Goal: Transaction & Acquisition: Purchase product/service

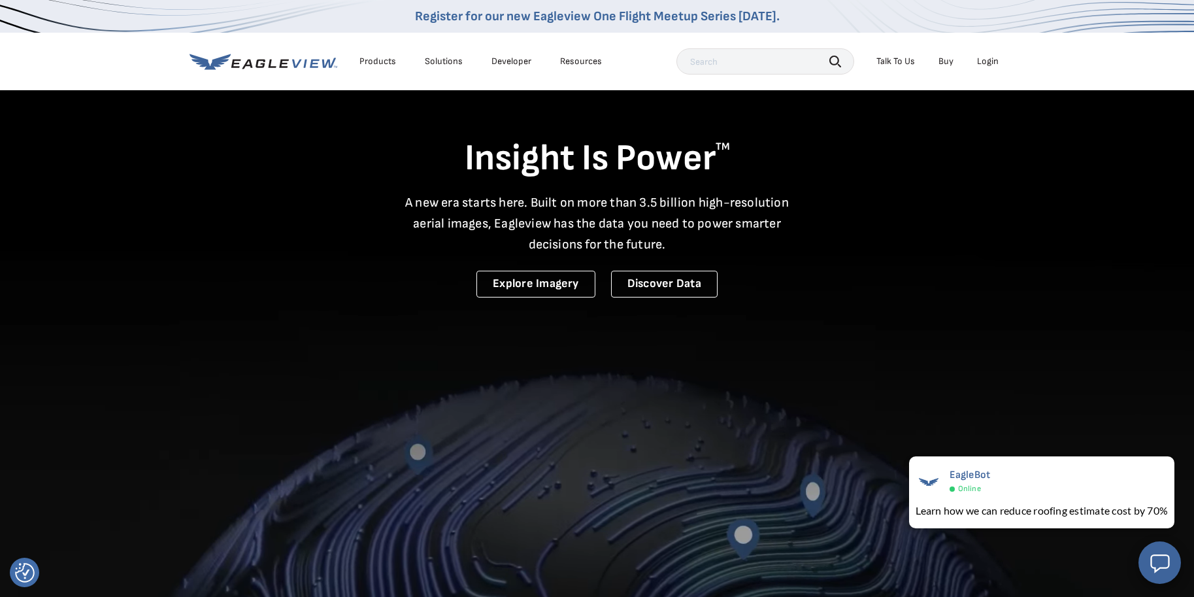
click at [989, 65] on div "Login" at bounding box center [988, 62] width 22 height 12
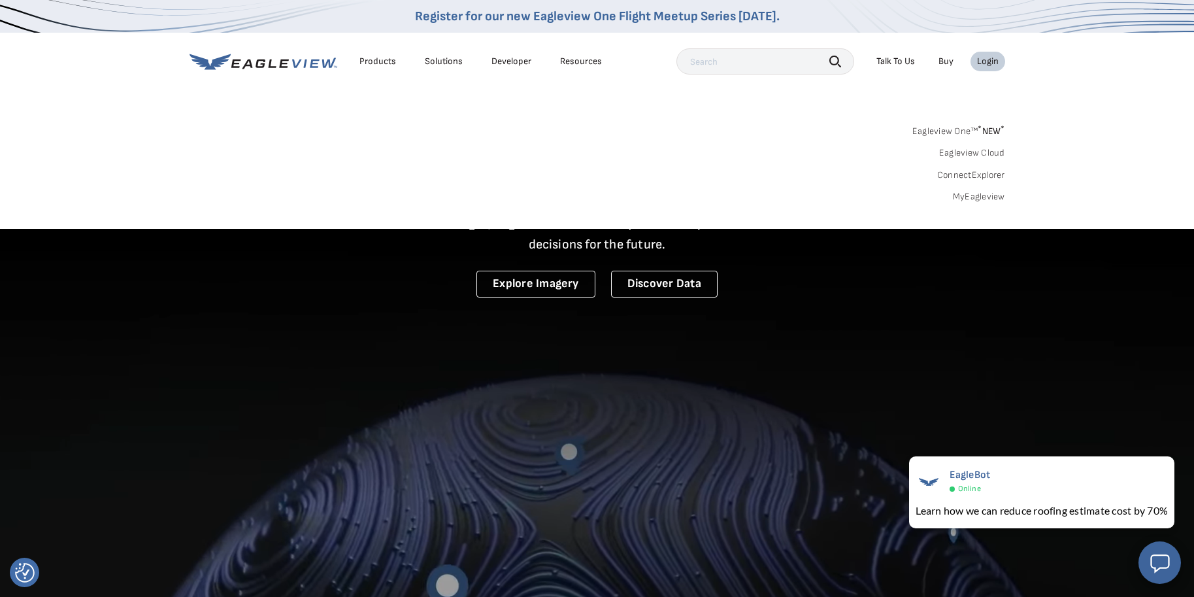
click at [968, 192] on link "MyEagleview" at bounding box center [979, 197] width 52 height 12
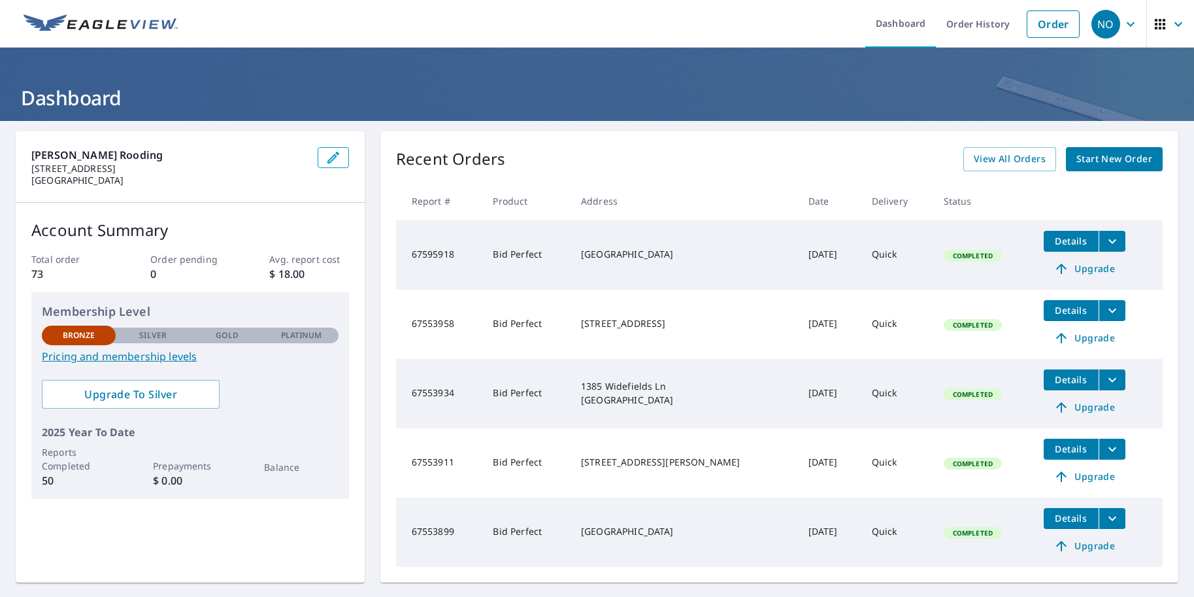
click at [1121, 158] on span "Start New Order" at bounding box center [1114, 159] width 76 height 16
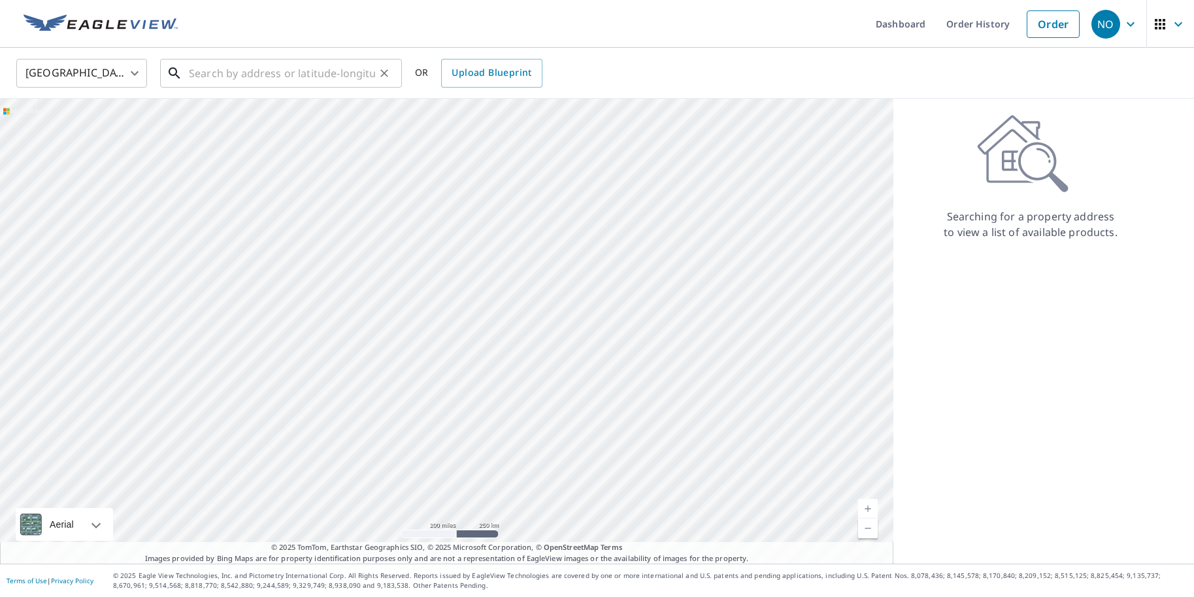
click at [269, 74] on input "text" at bounding box center [282, 73] width 186 height 37
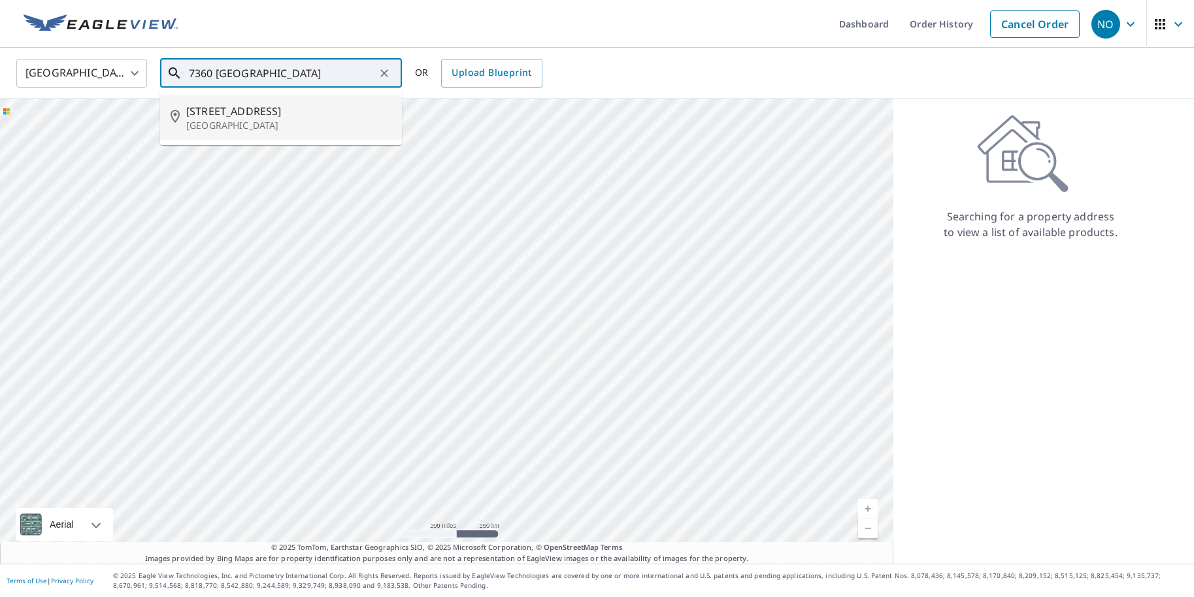
click at [246, 135] on li "[STREET_ADDRESS]" at bounding box center [281, 117] width 242 height 44
type input "[STREET_ADDRESS]"
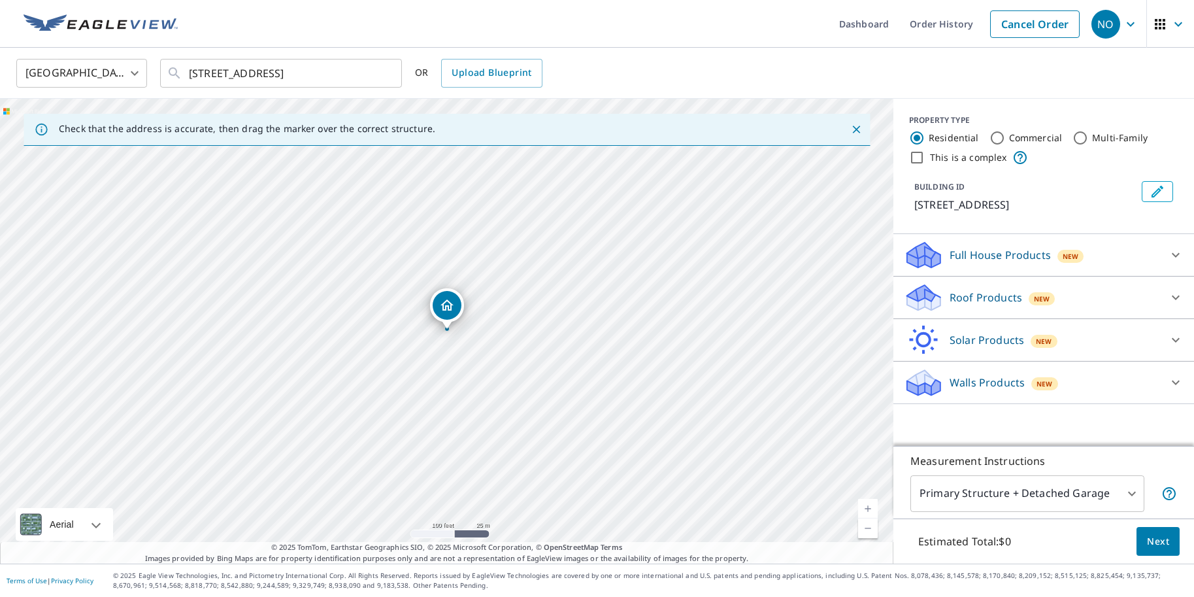
click at [1170, 295] on icon at bounding box center [1176, 297] width 16 height 16
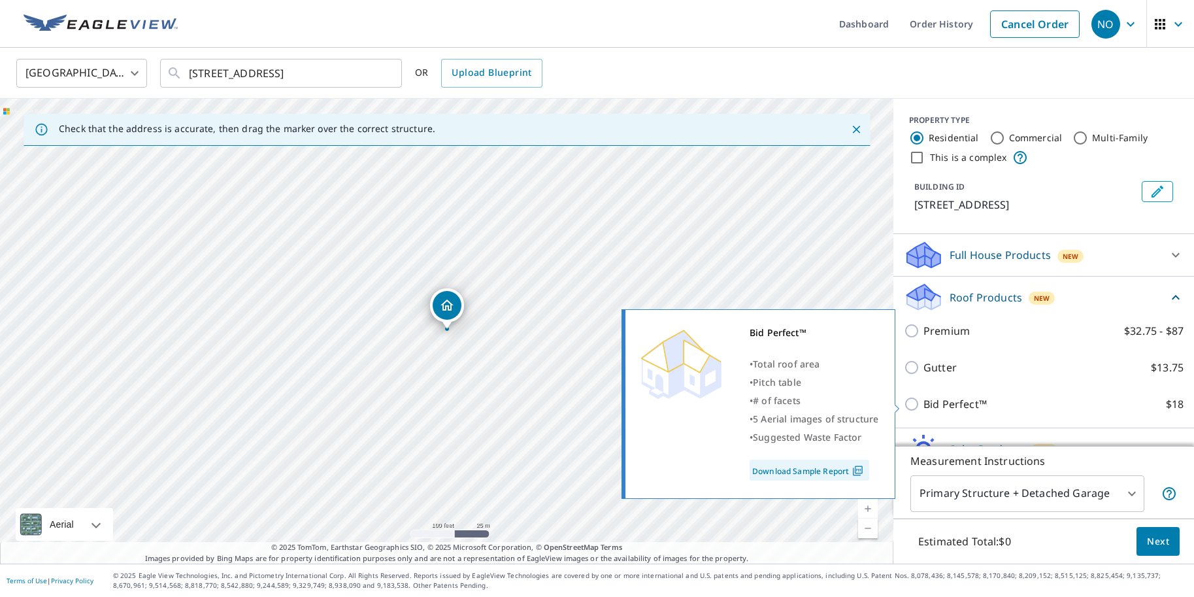
click at [913, 402] on input "Bid Perfect™ $18" at bounding box center [914, 404] width 20 height 16
checkbox input "true"
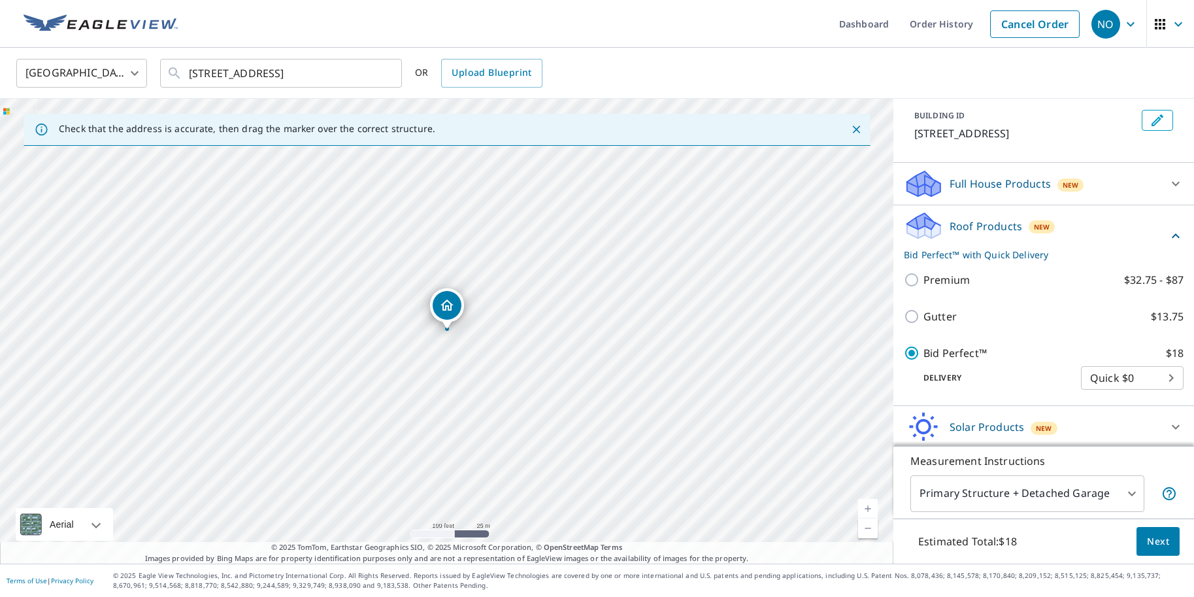
scroll to position [88, 0]
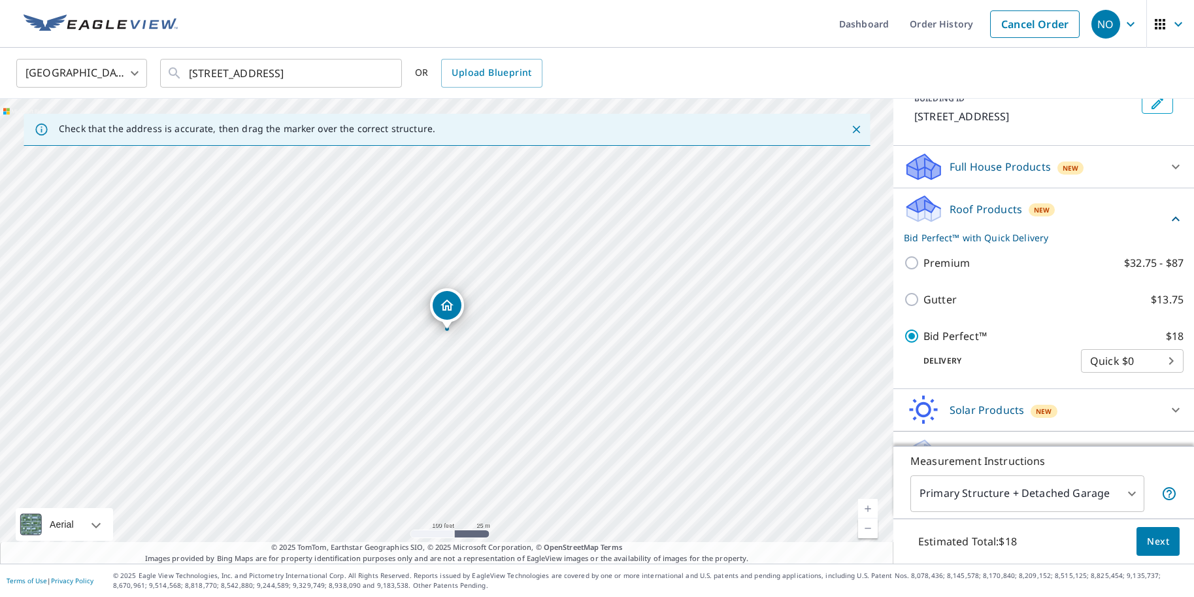
click at [1163, 540] on span "Next" at bounding box center [1158, 541] width 22 height 16
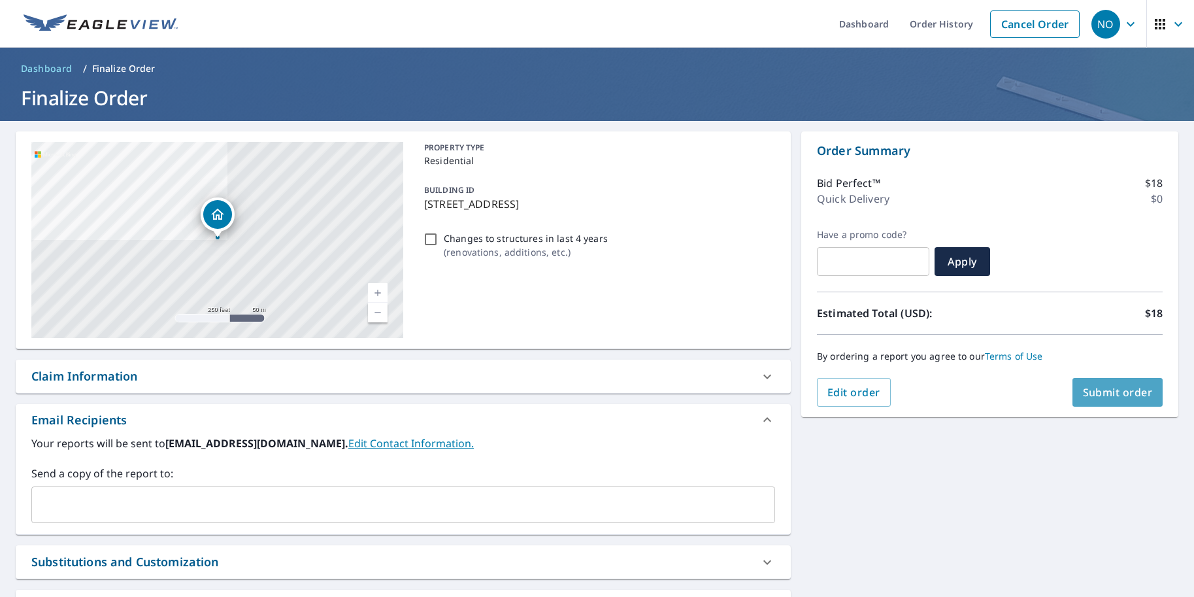
click at [1109, 390] on span "Submit order" at bounding box center [1118, 392] width 70 height 14
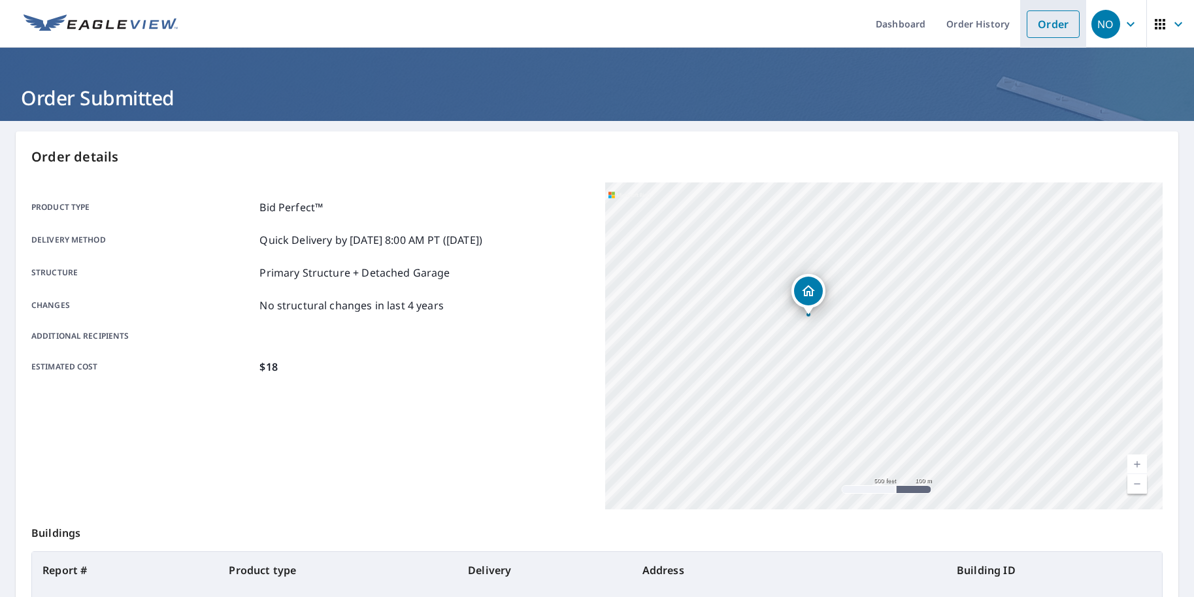
click at [1047, 27] on link "Order" at bounding box center [1053, 23] width 53 height 27
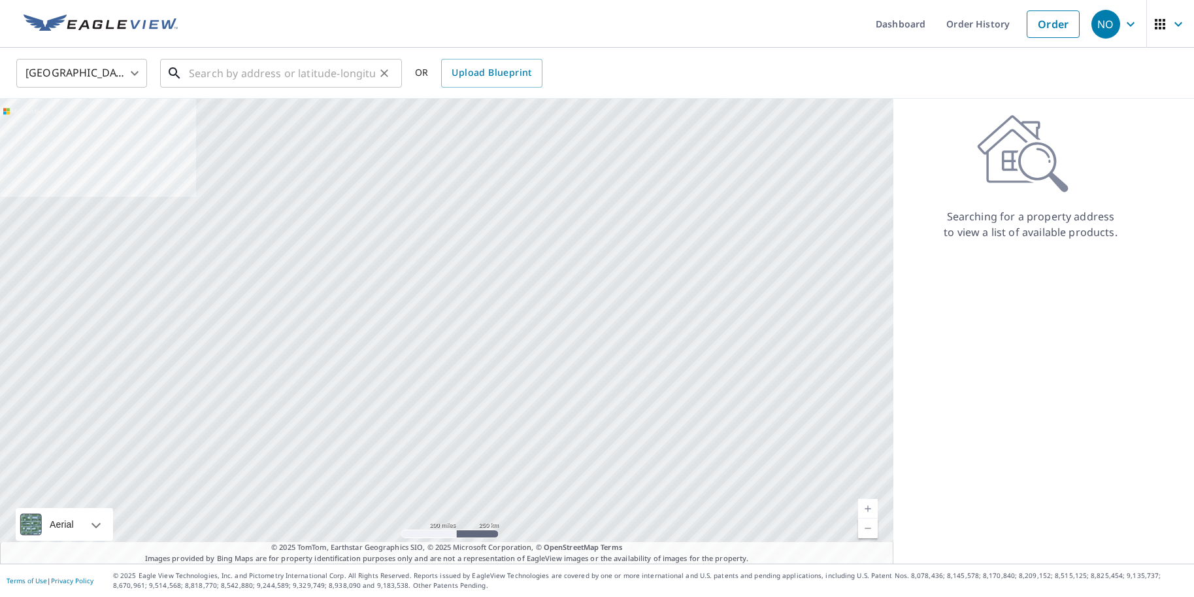
click at [236, 73] on input "text" at bounding box center [282, 73] width 186 height 37
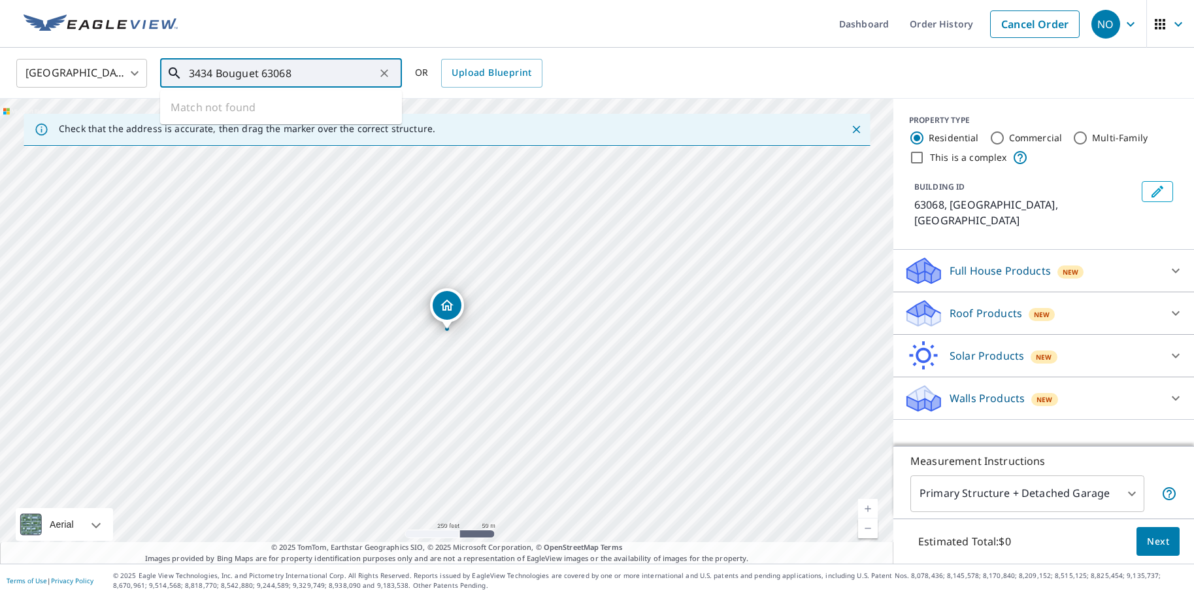
click at [258, 72] on input "3434 Bouguet 63068" at bounding box center [282, 73] width 186 height 37
drag, startPoint x: 308, startPoint y: 71, endPoint x: 264, endPoint y: 71, distance: 44.4
click at [264, 71] on input "3434 Bouguet 63068" at bounding box center [282, 73] width 186 height 37
click at [873, 527] on link "Current Level 16, Zoom Out" at bounding box center [868, 528] width 20 height 20
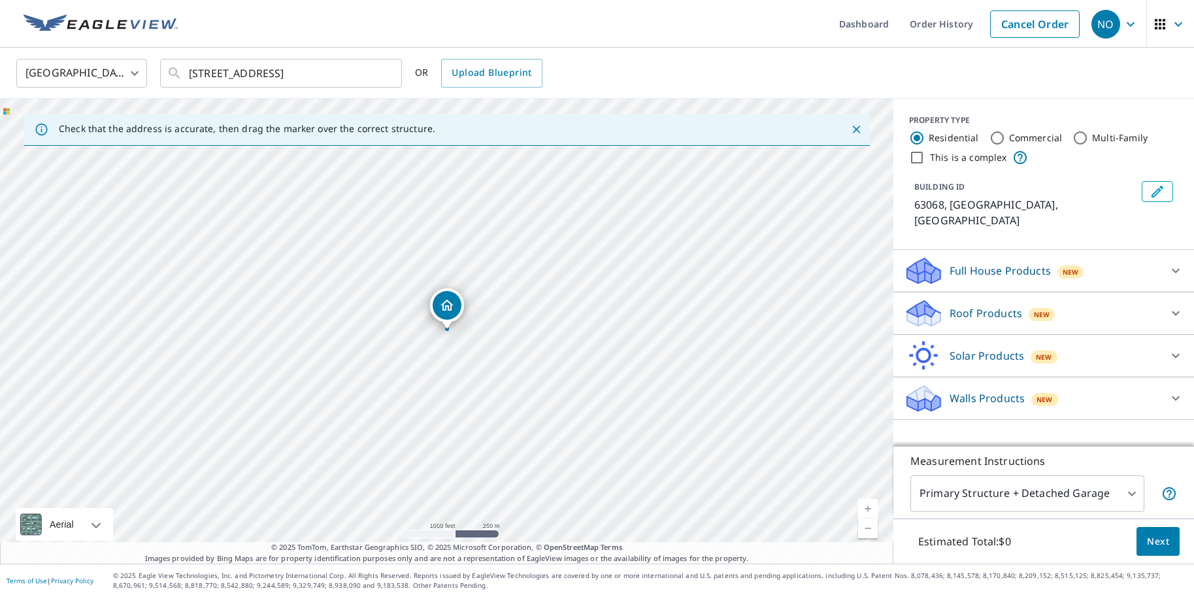
click at [872, 527] on link "Current Level 15, Zoom Out" at bounding box center [868, 528] width 20 height 20
click at [864, 504] on link "Current Level 14, Zoom In" at bounding box center [868, 509] width 20 height 20
click at [864, 504] on link "Current Level 15, Zoom In" at bounding box center [868, 509] width 20 height 20
click at [864, 504] on link "Current Level 16, Zoom In" at bounding box center [868, 509] width 20 height 20
click at [864, 504] on link "Current Level 17, Zoom In" at bounding box center [868, 509] width 20 height 20
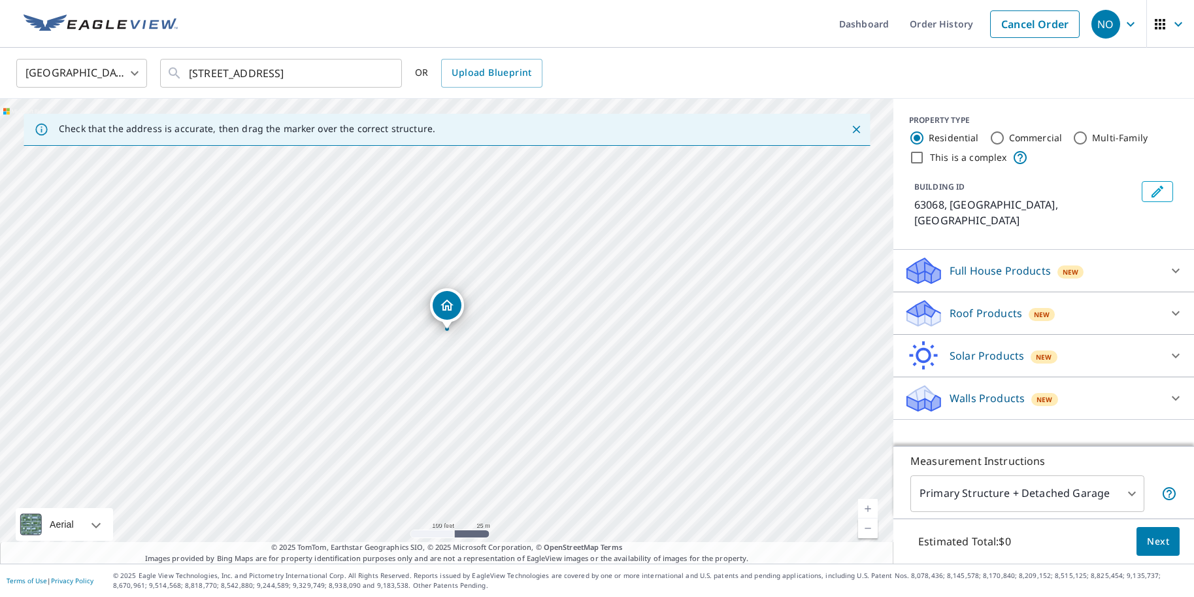
click at [864, 504] on link "Current Level 18, Zoom In" at bounding box center [868, 509] width 20 height 20
click at [864, 504] on link "Current Level 19, Zoom In" at bounding box center [868, 509] width 20 height 20
click at [866, 527] on link "Current Level 20, Zoom Out" at bounding box center [868, 528] width 20 height 20
click at [866, 527] on link "Current Level 19, Zoom Out" at bounding box center [868, 528] width 20 height 20
drag, startPoint x: 461, startPoint y: 260, endPoint x: 500, endPoint y: 318, distance: 70.1
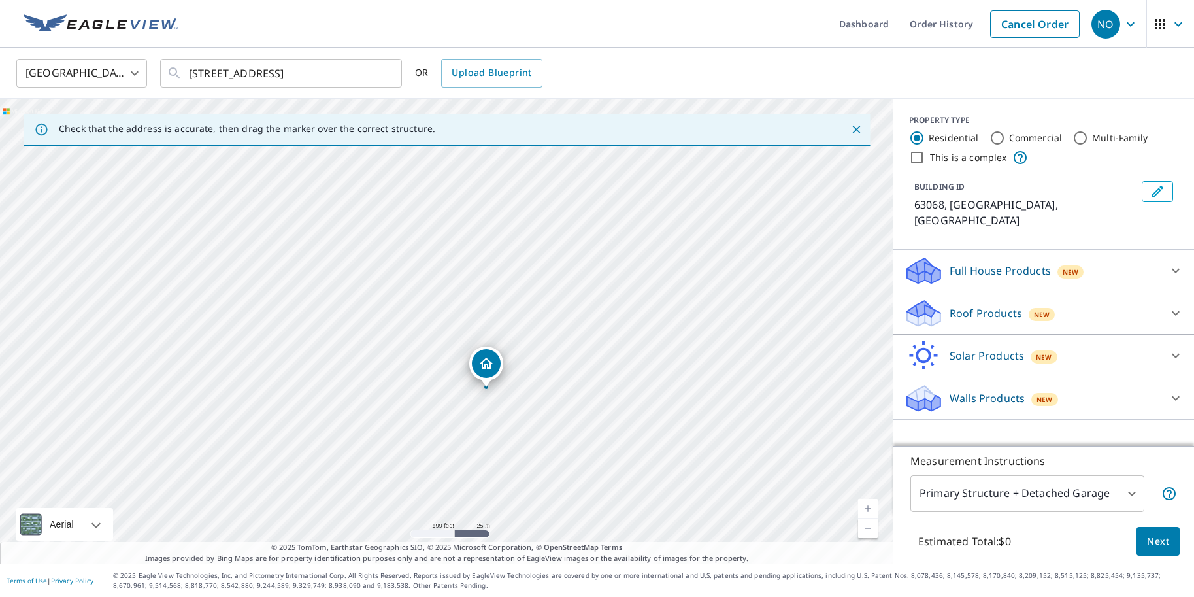
click at [500, 318] on div "[GEOGRAPHIC_DATA]" at bounding box center [446, 331] width 893 height 465
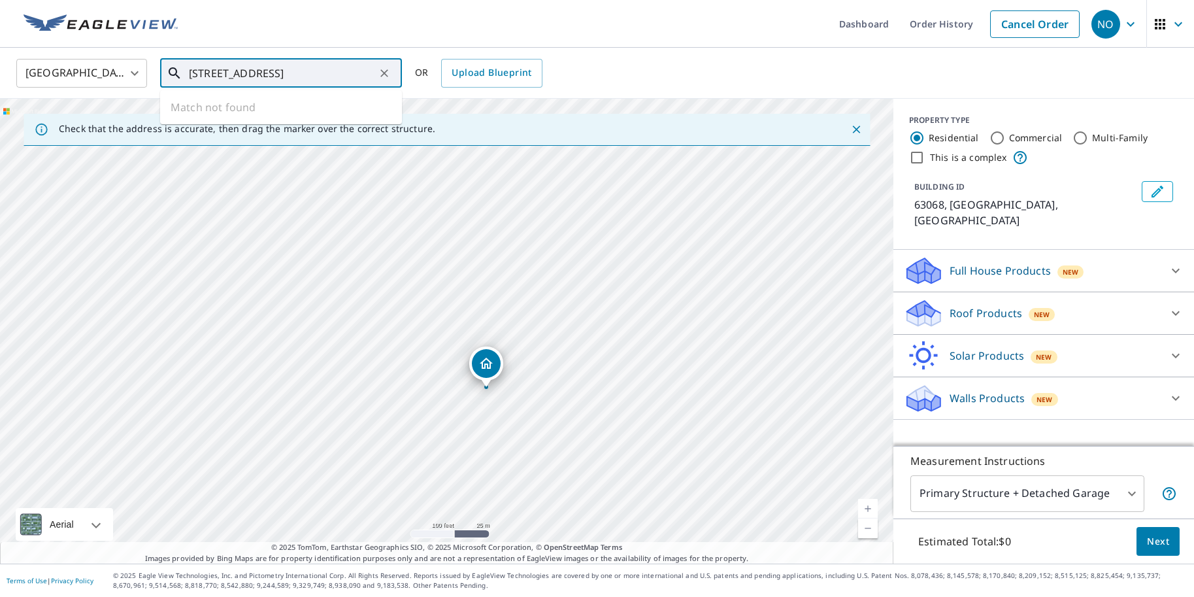
drag, startPoint x: 301, startPoint y: 78, endPoint x: 128, endPoint y: 62, distance: 173.2
click at [129, 62] on div "[GEOGRAPHIC_DATA] [GEOGRAPHIC_DATA] ​ [STREET_ADDRESS] ​ Match not found OR Upl…" at bounding box center [593, 73] width 1172 height 31
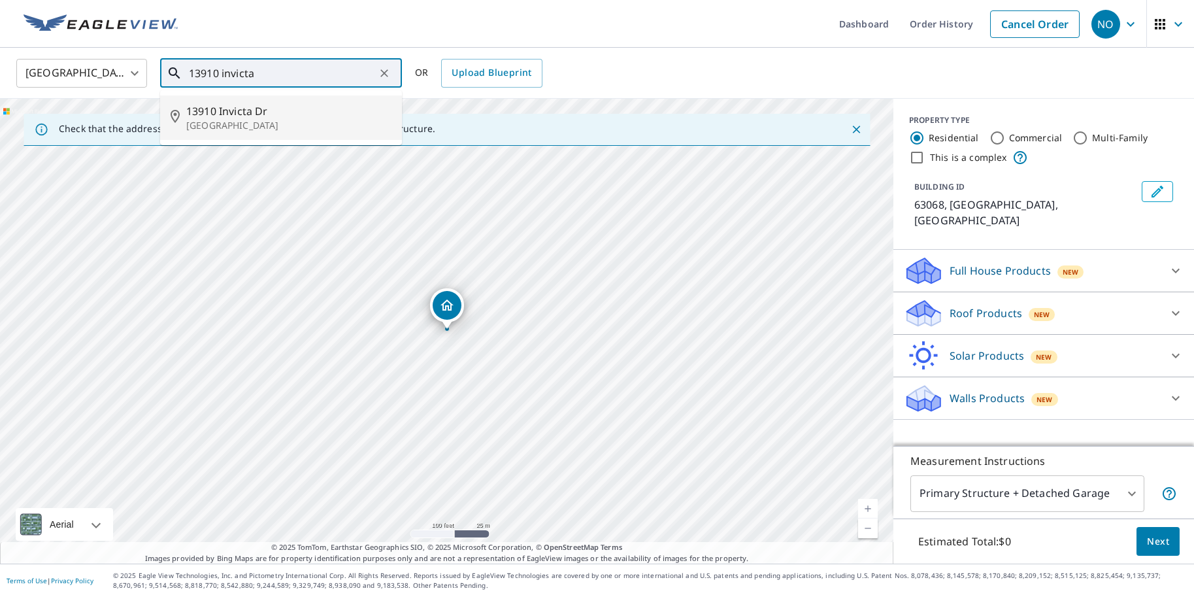
click at [272, 113] on span "13910 Invicta Dr" at bounding box center [288, 111] width 205 height 16
type input "13910 [GEOGRAPHIC_DATA][PERSON_NAME]"
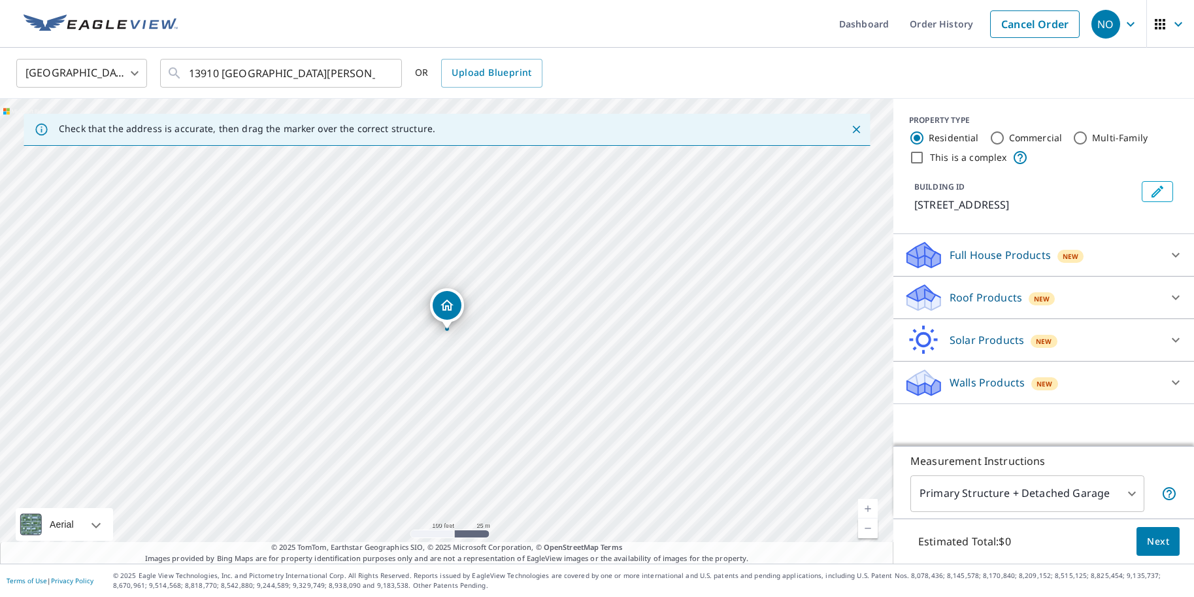
click at [968, 299] on p "Roof Products" at bounding box center [985, 297] width 73 height 16
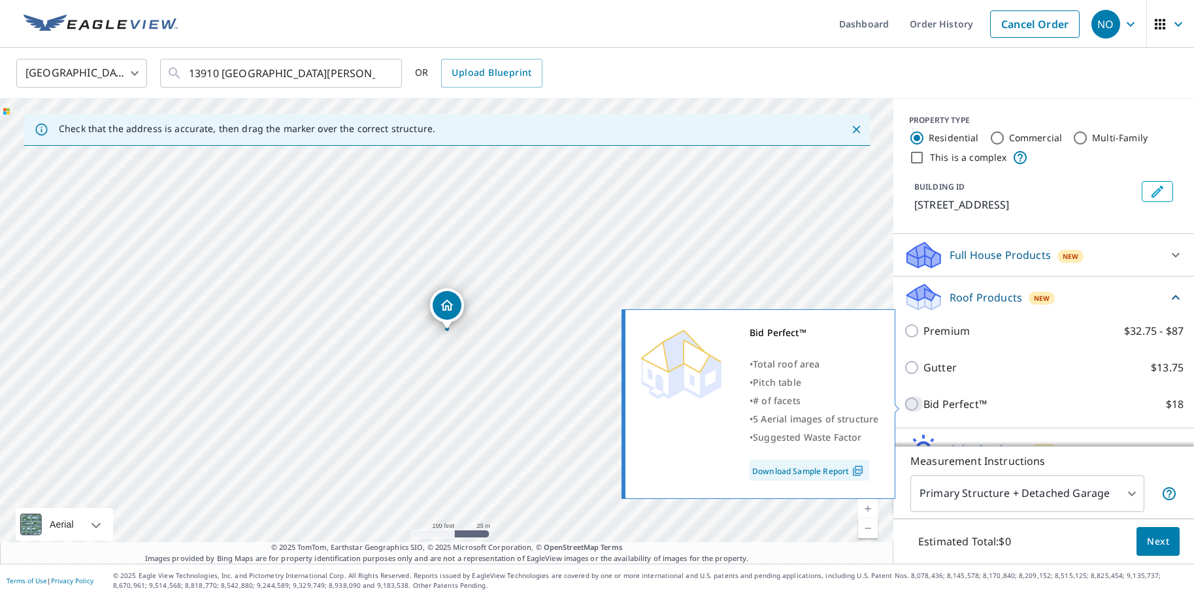
click at [916, 402] on input "Bid Perfect™ $18" at bounding box center [914, 404] width 20 height 16
checkbox input "true"
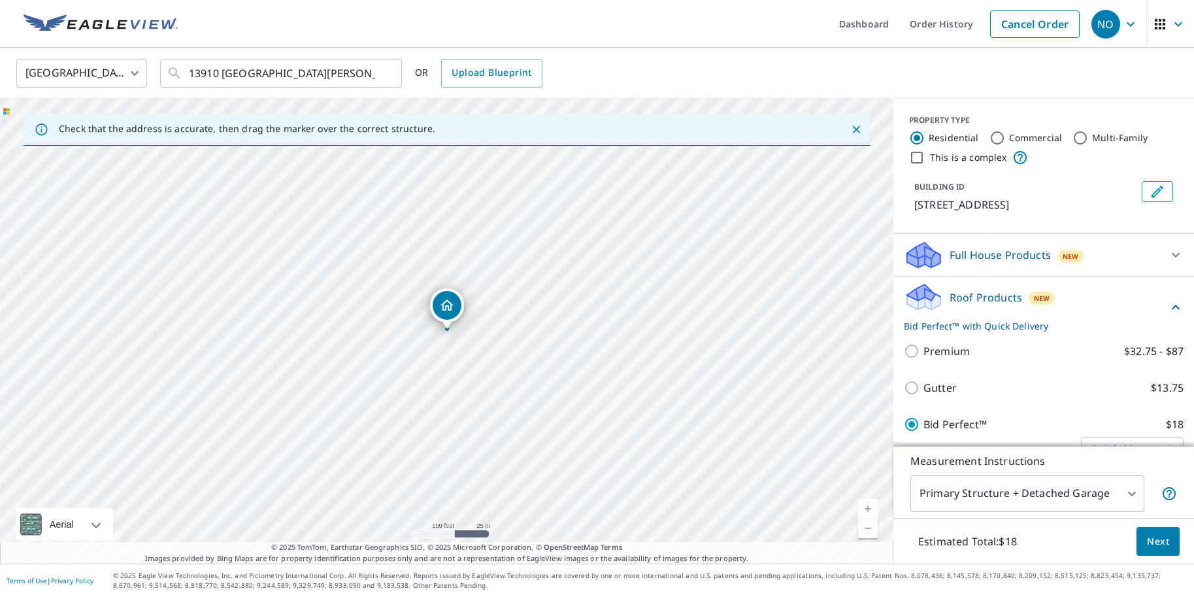
click at [1156, 543] on span "Next" at bounding box center [1158, 541] width 22 height 16
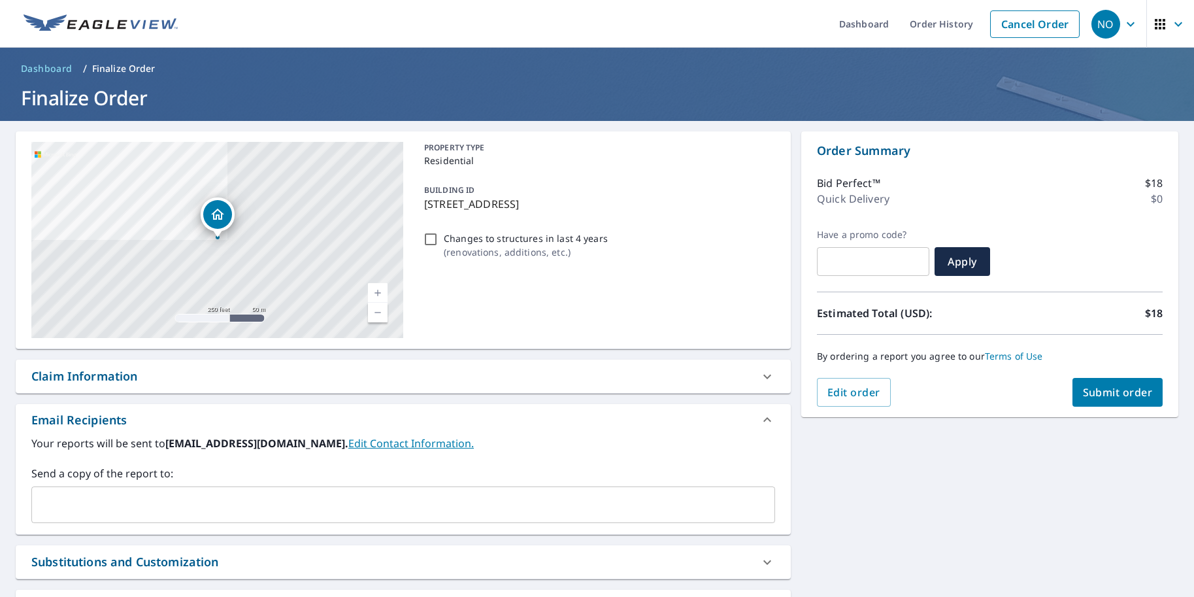
click at [1104, 396] on span "Submit order" at bounding box center [1118, 392] width 70 height 14
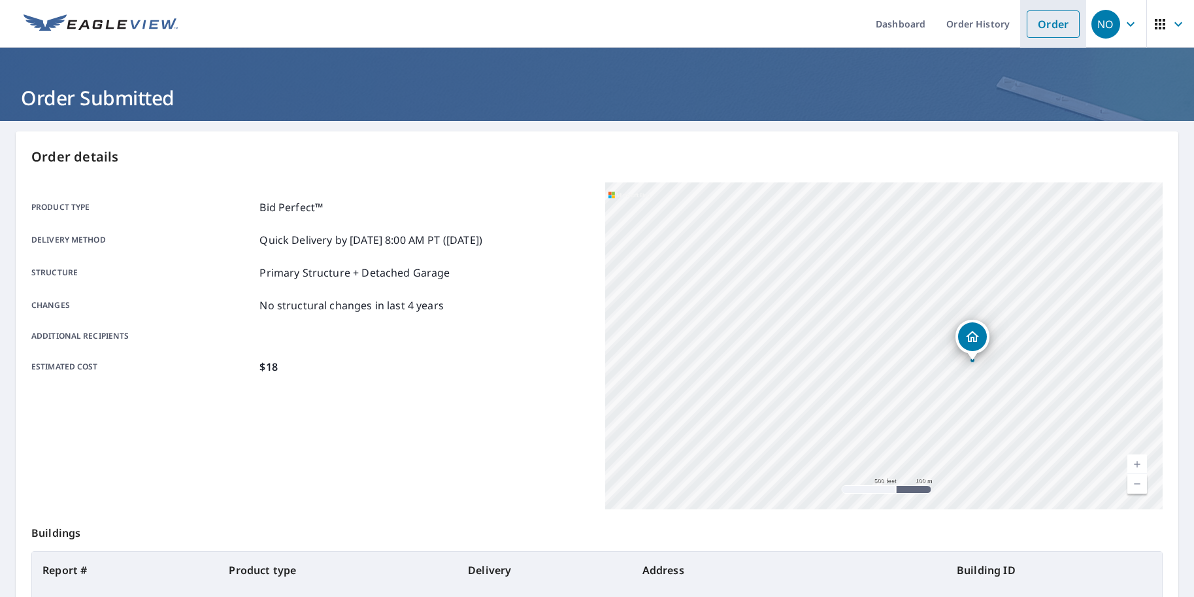
click at [1060, 25] on link "Order" at bounding box center [1053, 23] width 53 height 27
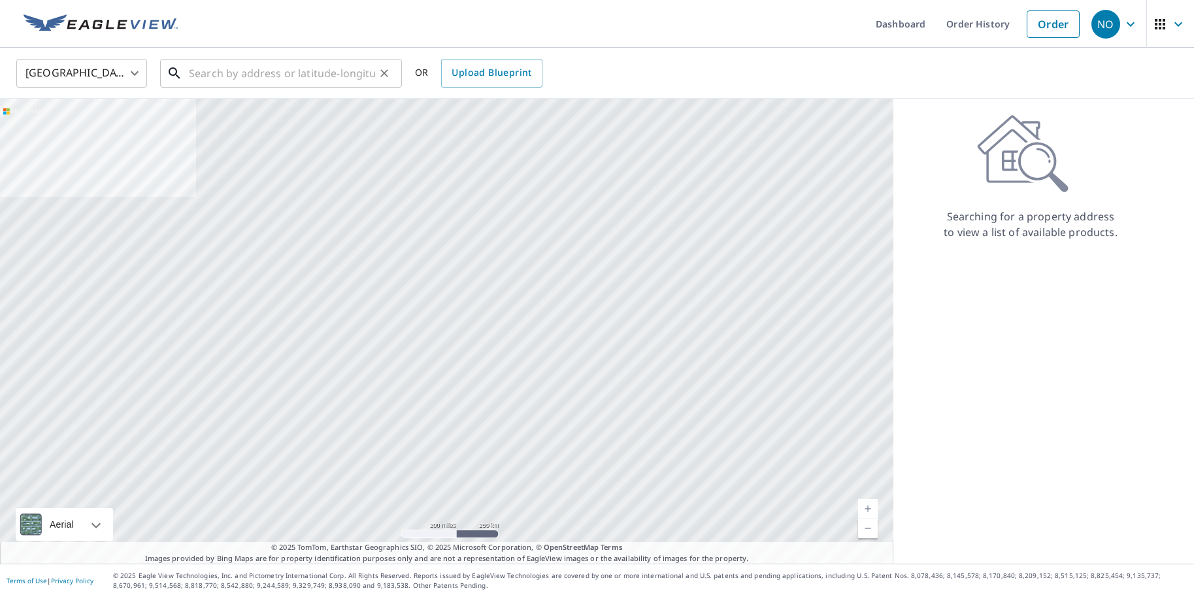
scroll to position [1, 0]
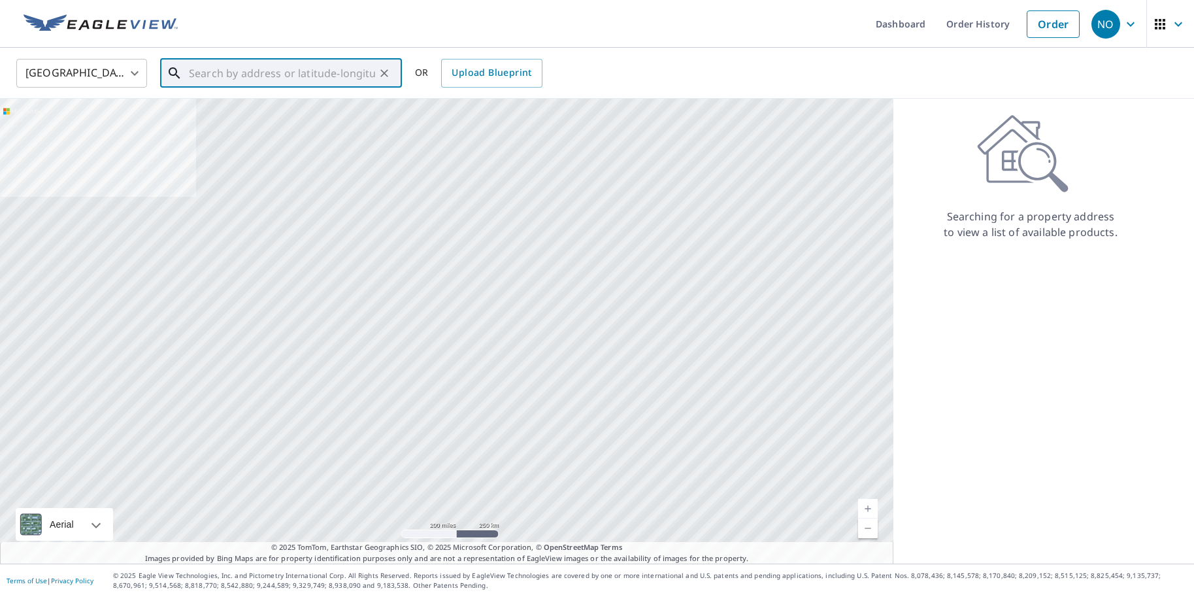
click at [326, 80] on input "text" at bounding box center [282, 73] width 186 height 37
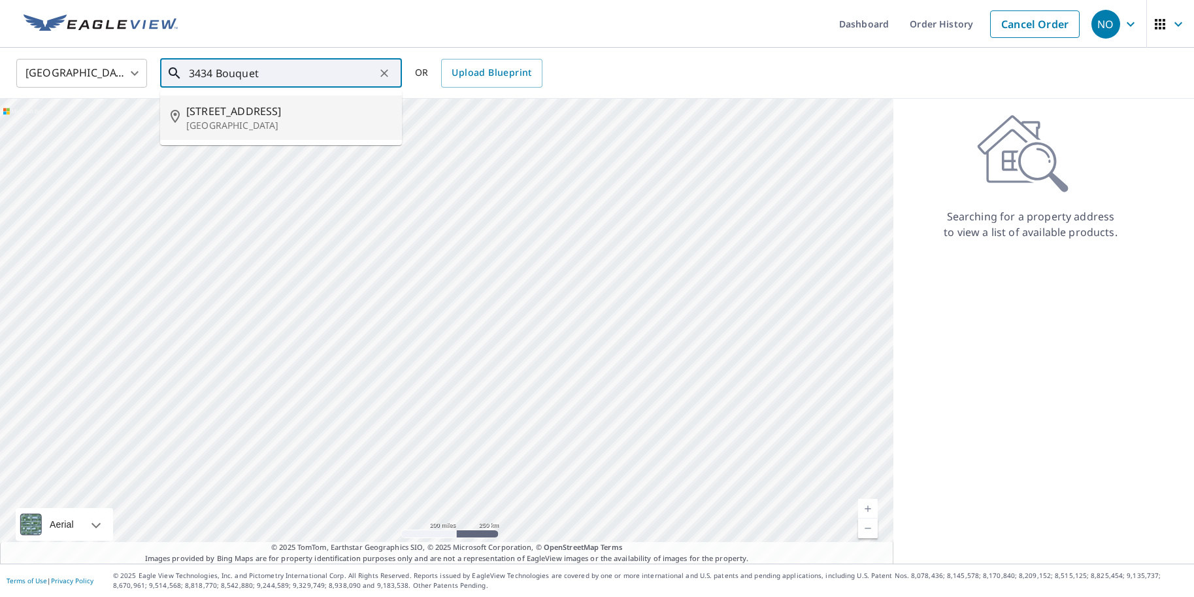
click at [230, 120] on p "[GEOGRAPHIC_DATA]" at bounding box center [288, 125] width 205 height 13
type input "[STREET_ADDRESS]"
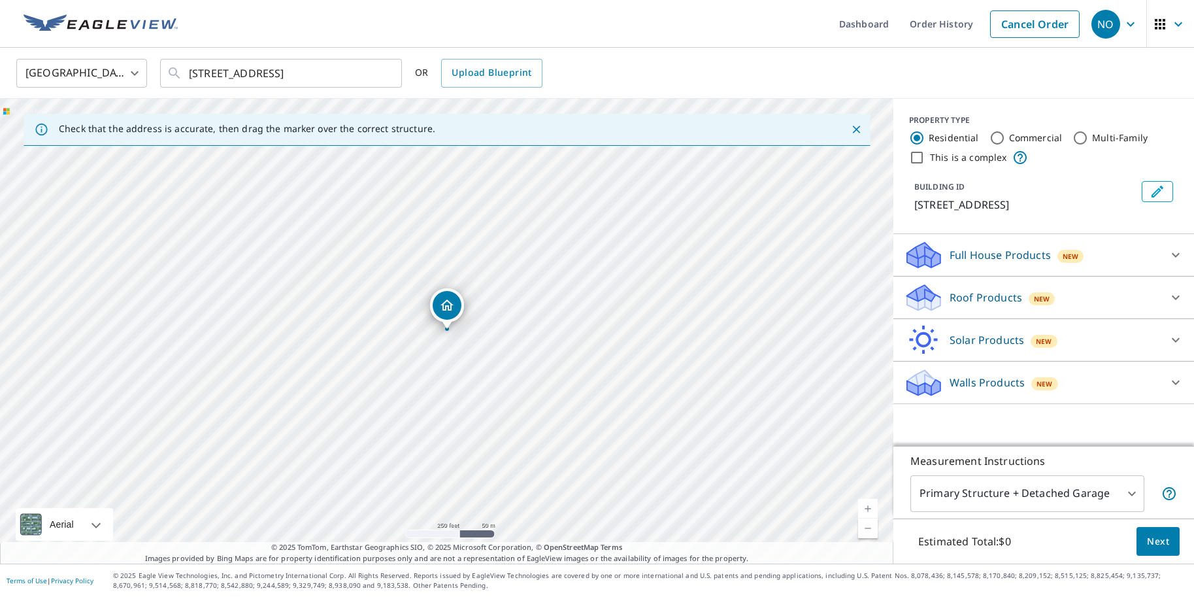
click at [949, 289] on div "Roof Products New" at bounding box center [1032, 297] width 256 height 31
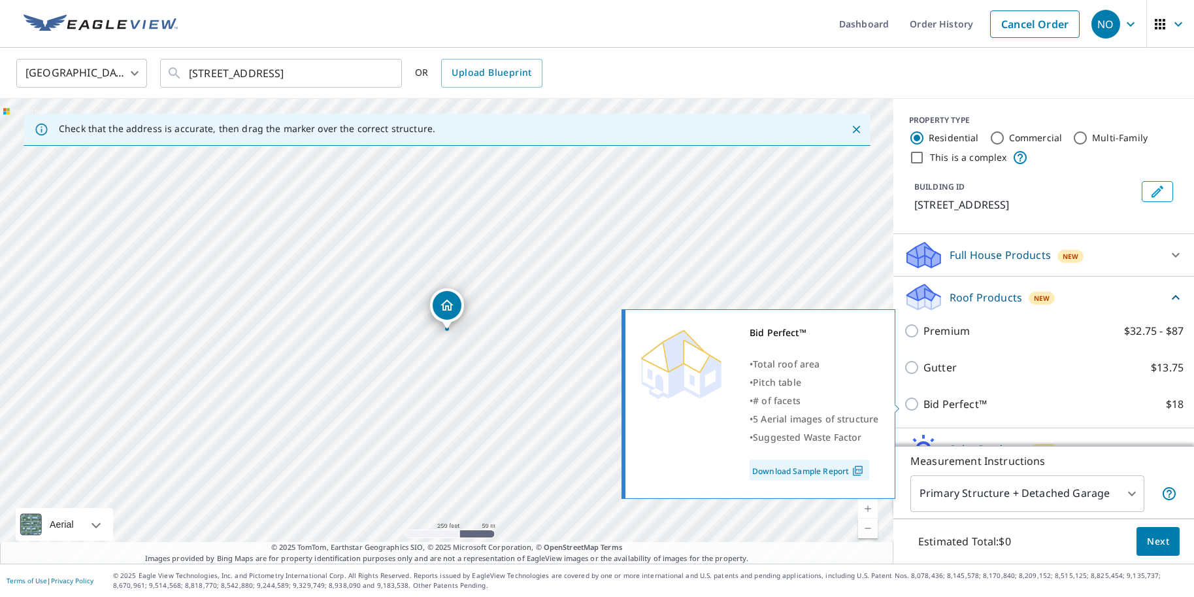
drag, startPoint x: 913, startPoint y: 400, endPoint x: 991, endPoint y: 429, distance: 83.7
click at [913, 400] on input "Bid Perfect™ $18" at bounding box center [914, 404] width 20 height 16
checkbox input "true"
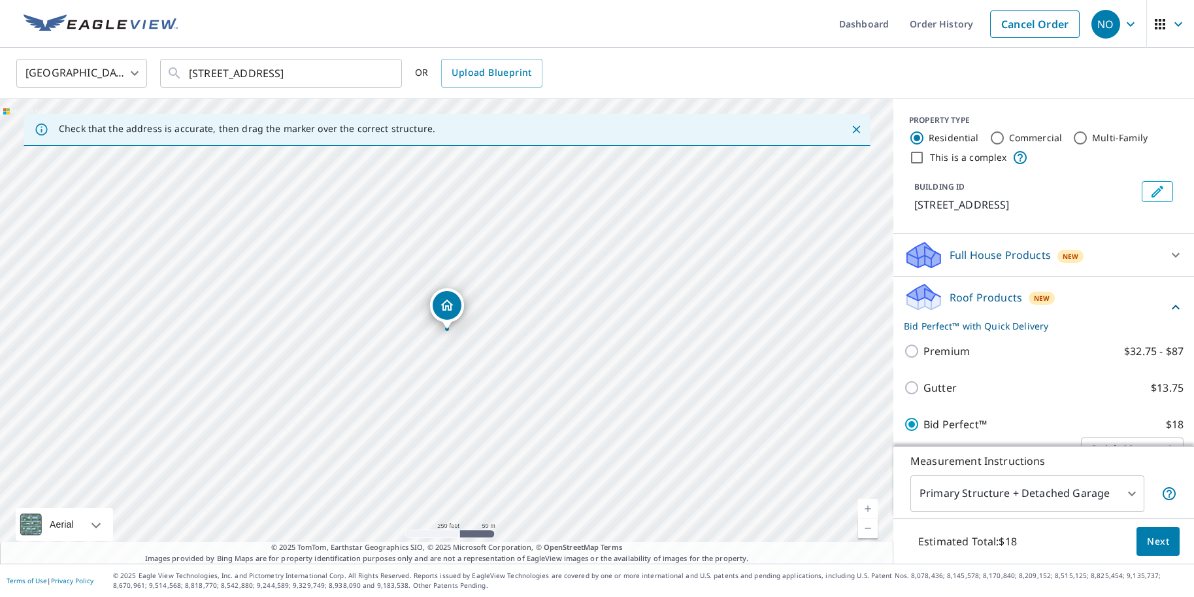
click at [868, 512] on link "Current Level 17, Zoom In" at bounding box center [868, 509] width 20 height 20
click at [868, 512] on link "Current Level 18.00320955647589, Zoom In Disabled" at bounding box center [868, 509] width 20 height 20
click at [1160, 544] on span "Next" at bounding box center [1158, 541] width 22 height 16
